Goal: Find specific page/section: Find specific page/section

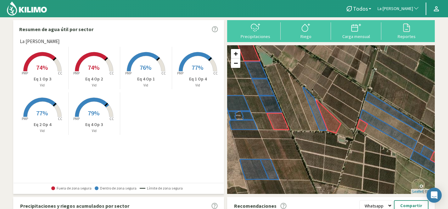
click at [405, 7] on span "La [PERSON_NAME] - [PERSON_NAME]" at bounding box center [396, 9] width 36 height 6
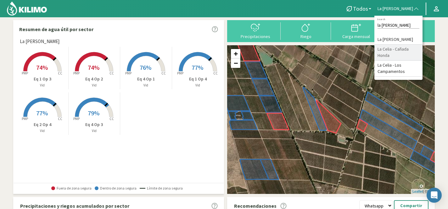
type input "la celia"
click at [412, 53] on li "La Celia - Cañada Honda" at bounding box center [399, 53] width 48 height 16
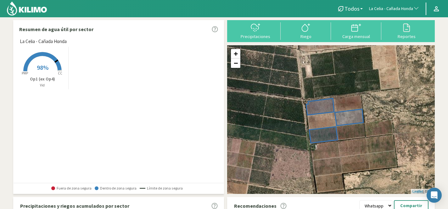
click at [47, 70] on span "98%" at bounding box center [43, 68] width 12 height 8
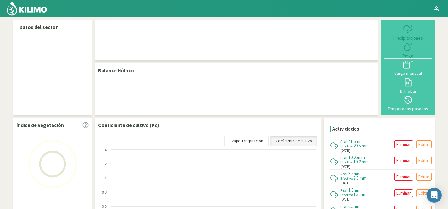
select select "140: Object"
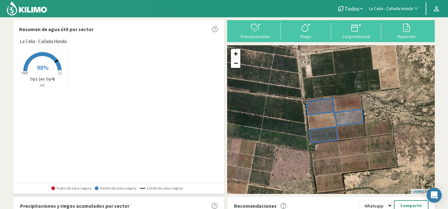
click at [404, 9] on span "La Celia - Cañada Honda" at bounding box center [391, 9] width 44 height 6
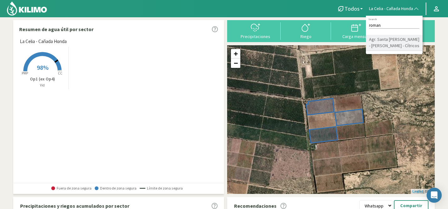
type input "roman"
click at [403, 46] on li "Agr. Santa [PERSON_NAME] - [PERSON_NAME] - Cítricos" at bounding box center [394, 43] width 57 height 16
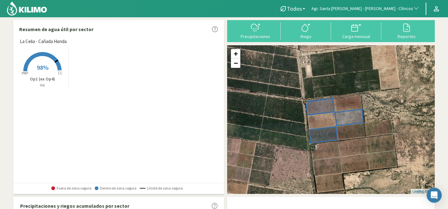
click at [389, 9] on span "Agr. Santa [PERSON_NAME] - [PERSON_NAME] - Cítricos" at bounding box center [363, 9] width 102 height 6
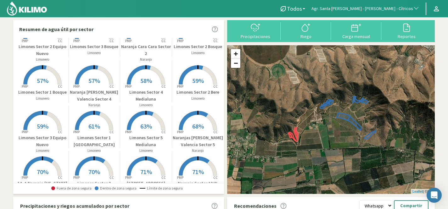
scroll to position [234, 0]
